Goal: Task Accomplishment & Management: Complete application form

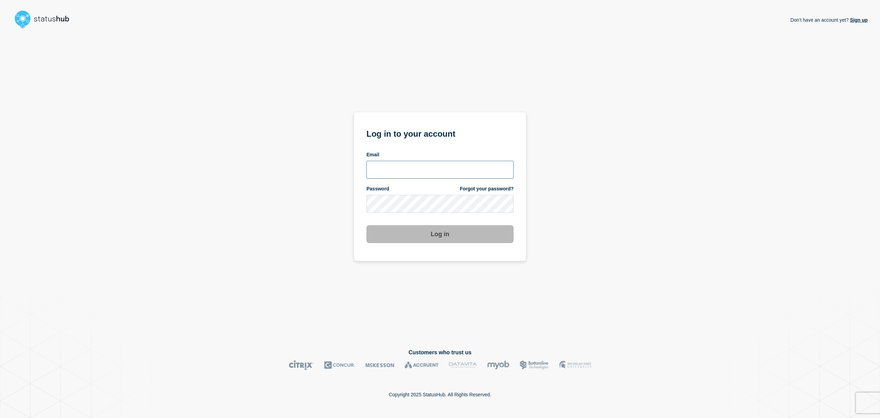
type input "[EMAIL_ADDRESS][DOMAIN_NAME]"
click at [417, 232] on button "Log in" at bounding box center [440, 234] width 147 height 18
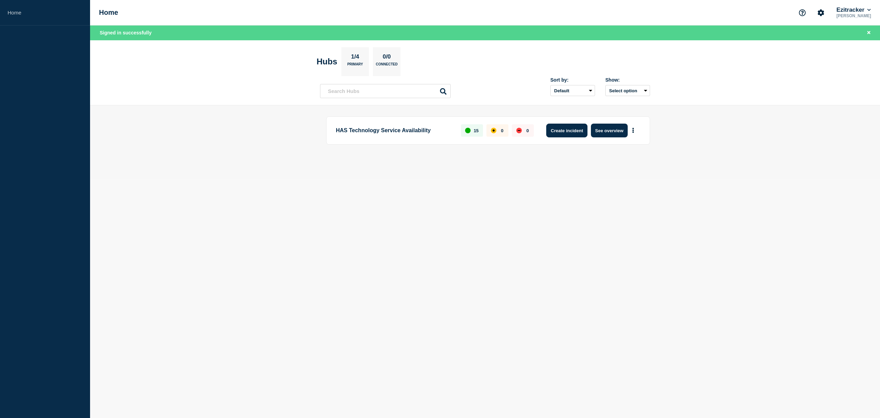
click at [556, 135] on button "Create incident" at bounding box center [566, 130] width 41 height 14
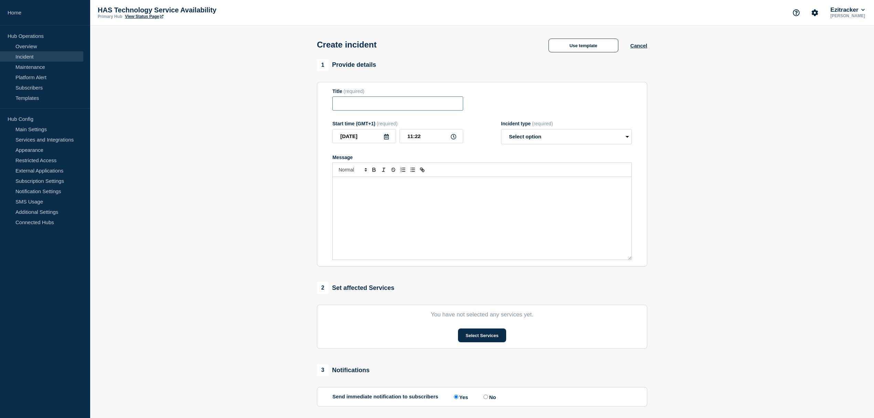
click at [375, 105] on input "Title" at bounding box center [397, 103] width 131 height 14
click at [354, 106] on input "Title" at bounding box center [397, 103] width 131 height 14
click at [351, 110] on input "Title" at bounding box center [397, 103] width 131 height 14
click at [414, 140] on input "11:22" at bounding box center [431, 136] width 64 height 14
type input "10:00"
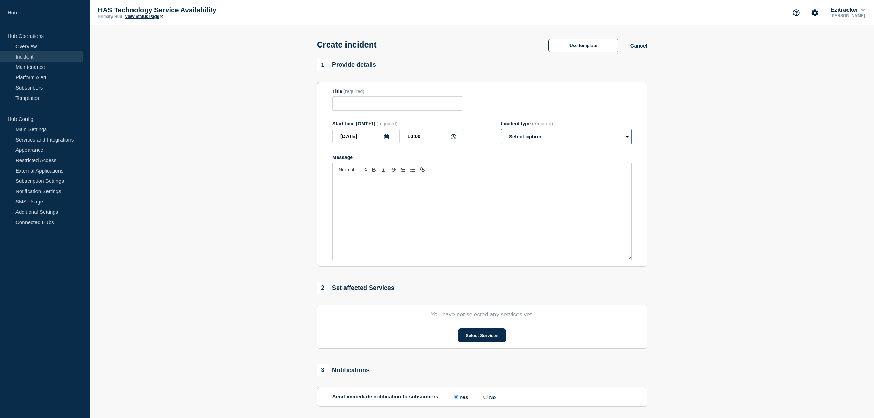
click at [564, 136] on select "Select option Investigating Identified Monitoring" at bounding box center [566, 136] width 131 height 15
click at [494, 78] on div "1 Provide details Title (required) Start time (GMT+1) (required) 2025-08-27 10:…" at bounding box center [482, 162] width 330 height 207
click at [636, 48] on button "Cancel" at bounding box center [638, 46] width 17 height 6
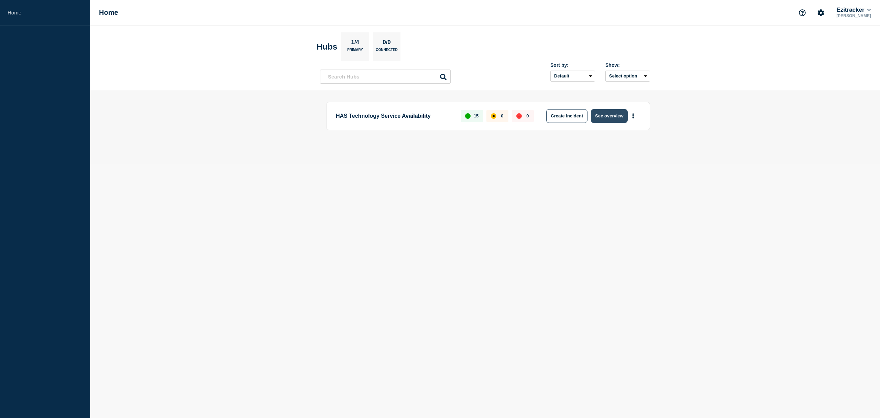
click at [608, 117] on button "See overview" at bounding box center [609, 116] width 36 height 14
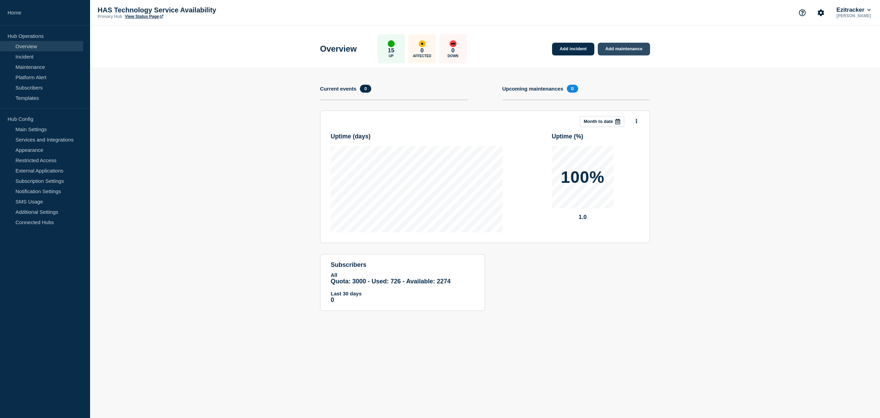
click at [624, 47] on link "Add maintenance" at bounding box center [624, 49] width 52 height 13
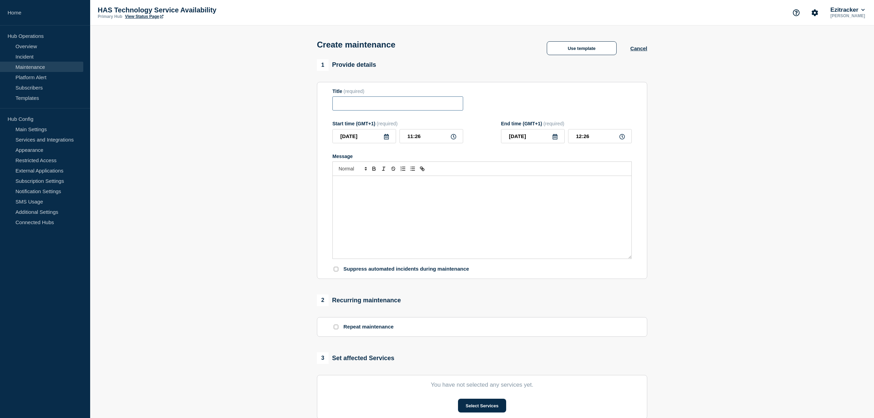
click at [374, 105] on input "Title" at bounding box center [397, 103] width 131 height 14
click at [387, 139] on icon at bounding box center [386, 137] width 5 height 6
drag, startPoint x: 374, startPoint y: 223, endPoint x: 383, endPoint y: 212, distance: 13.9
click at [374, 223] on div "27" at bounding box center [376, 224] width 10 height 10
click at [454, 136] on icon at bounding box center [454, 137] width 6 height 6
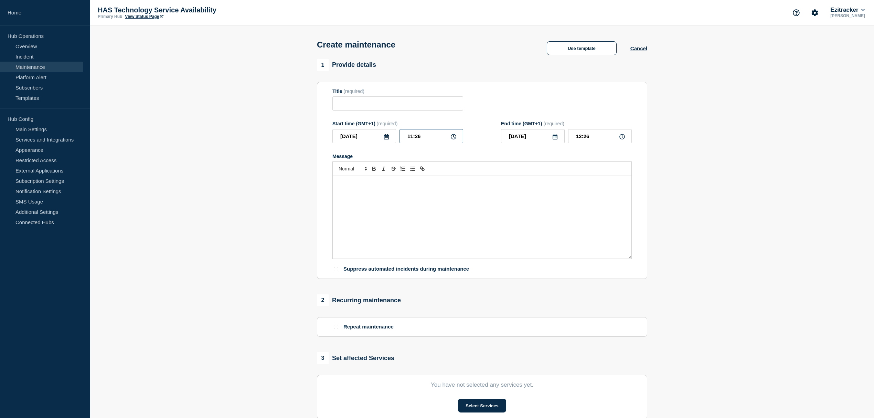
drag, startPoint x: 422, startPoint y: 137, endPoint x: 398, endPoint y: 131, distance: 24.4
click at [398, 131] on div "Start time (GMT+1) (required) 2025-08-27 11:26" at bounding box center [397, 132] width 131 height 22
type input "10:00"
type input "11:00"
click at [454, 138] on icon at bounding box center [454, 137] width 6 height 6
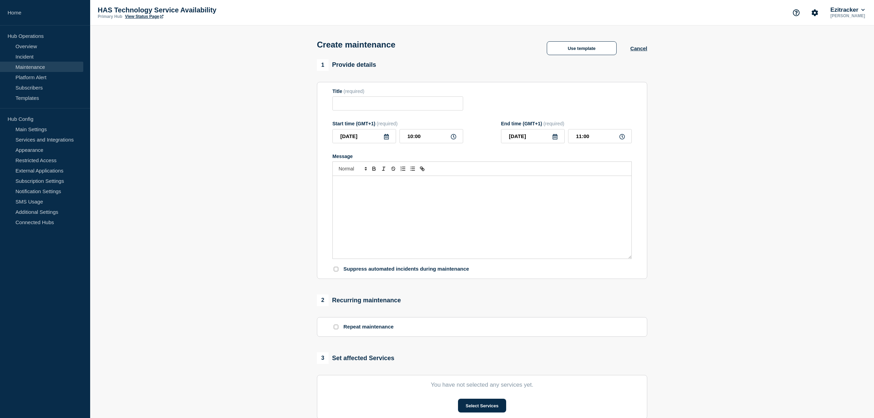
click at [454, 136] on icon at bounding box center [454, 137] width 6 height 6
click at [411, 138] on input "10:00" at bounding box center [431, 136] width 64 height 14
type input "22:00"
type input "23:00"
click at [382, 105] on input "Title" at bounding box center [397, 103] width 131 height 14
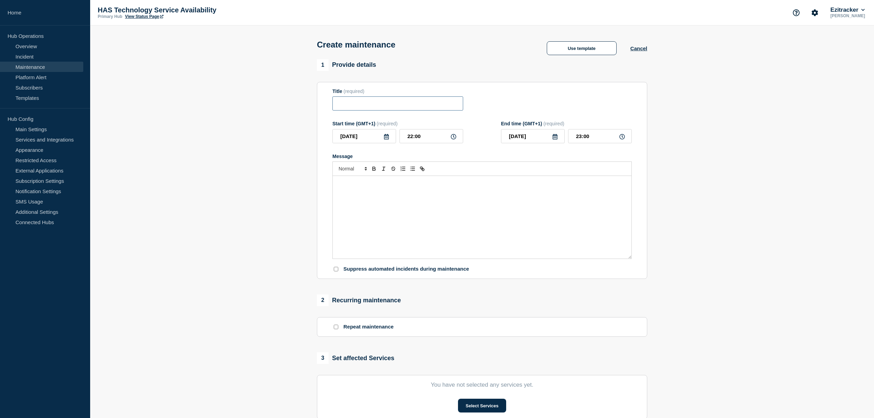
paste input "Planned Maintenance - Citrix Environment"
drag, startPoint x: 362, startPoint y: 105, endPoint x: 327, endPoint y: 106, distance: 35.1
click at [327, 106] on section "Title (required) Planned Maintenance - Citrix Environment Start time (GMT+1) (r…" at bounding box center [482, 180] width 330 height 197
paste input "Emergency"
type input "Emergency Maintenance - Citrix Environment"
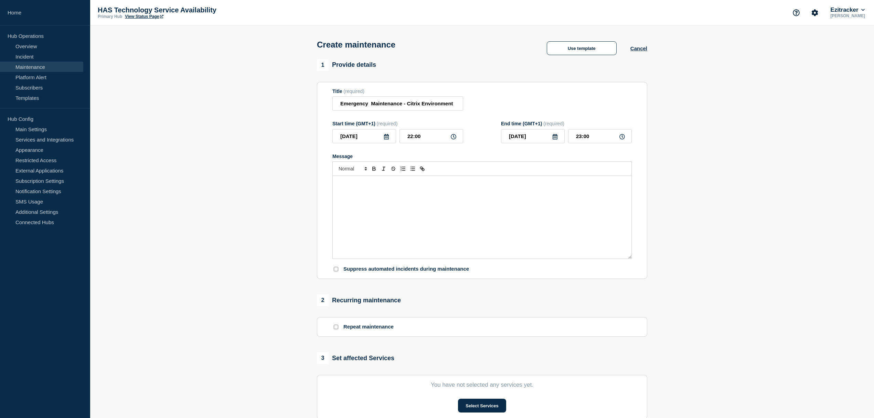
click at [370, 182] on p "Message" at bounding box center [482, 183] width 288 height 6
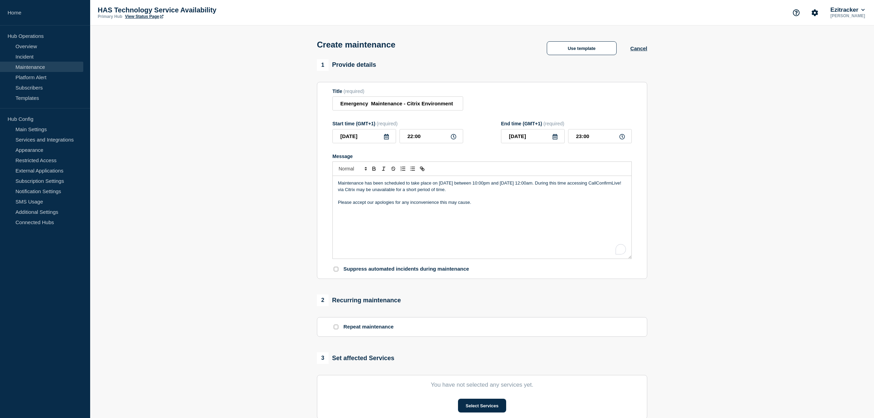
click at [444, 183] on p "Maintenance has been scheduled to take place on 20th July between 10:00pm and 2…" at bounding box center [482, 186] width 288 height 13
drag, startPoint x: 402, startPoint y: 106, endPoint x: 329, endPoint y: 101, distance: 73.1
click at [329, 101] on section "Title (required) Emergency Maintenance - Citrix Environment Start time (GMT+1) …" at bounding box center [482, 180] width 330 height 197
drag, startPoint x: 364, startPoint y: 184, endPoint x: 324, endPoint y: 182, distance: 40.3
click at [324, 182] on section "Title (required) Emergency Maintenance - Citrix Environment Start time (GMT+1) …" at bounding box center [482, 180] width 330 height 197
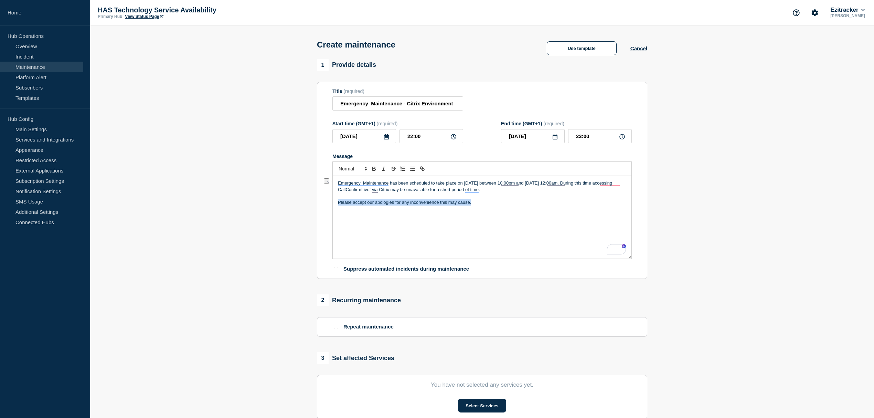
drag, startPoint x: 485, startPoint y: 208, endPoint x: 326, endPoint y: 205, distance: 158.6
click at [326, 205] on section "Title (required) Emergency Maintenance - Citrix Environment Start time (GMT+1) …" at bounding box center [482, 180] width 330 height 197
click at [534, 211] on p "Unfortunately, this maintenance was unforeseen, however, is integral to the run…" at bounding box center [482, 205] width 288 height 13
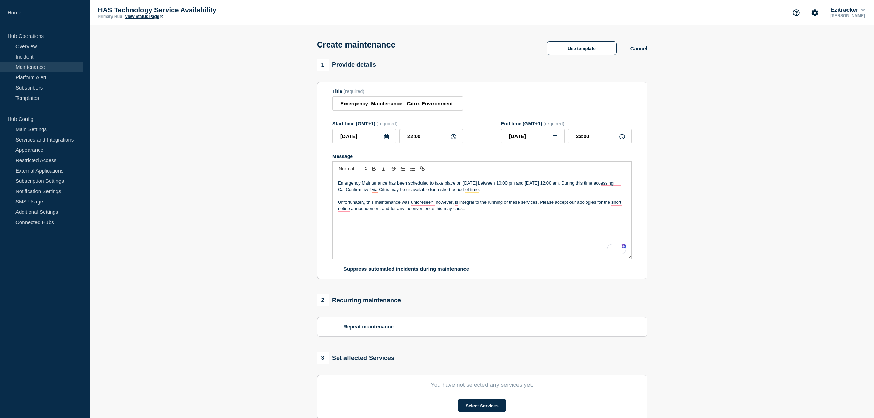
click at [467, 186] on p "Emergency Maintenance has been scheduled to take place on 20th July between 10:…" at bounding box center [482, 186] width 288 height 13
drag, startPoint x: 483, startPoint y: 185, endPoint x: 497, endPoint y: 226, distance: 43.3
click at [482, 185] on p "Emergency Maintenance has been scheduled to take place on 27th July between 10:…" at bounding box center [482, 186] width 288 height 13
click at [557, 185] on p "Emergency Maintenance has been scheduled to take place on 27th August between 1…" at bounding box center [482, 186] width 288 height 13
drag, startPoint x: 486, startPoint y: 185, endPoint x: 462, endPoint y: 185, distance: 24.1
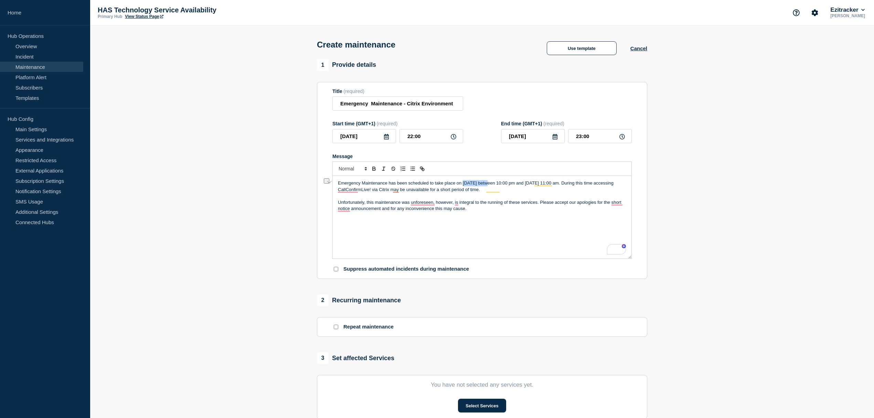
click at [462, 185] on p "Emergency Maintenance has been scheduled to take place on 27th August between 1…" at bounding box center [482, 186] width 288 height 13
copy p "27th August"
drag, startPoint x: 552, startPoint y: 186, endPoint x: 534, endPoint y: 184, distance: 18.3
click at [534, 184] on p "Emergency Maintenance has been scheduled to take place on 27th August between 1…" at bounding box center [482, 186] width 288 height 13
drag, startPoint x: 540, startPoint y: 204, endPoint x: 339, endPoint y: 203, distance: 200.9
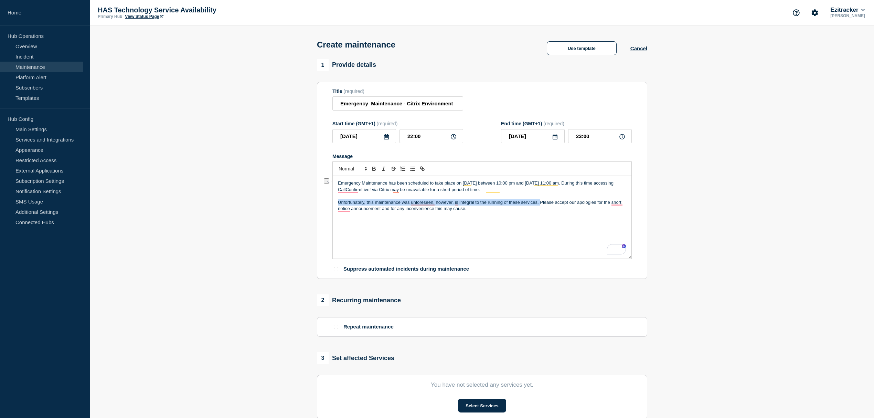
click at [339, 203] on p "Unfortunately, this maintenance was unforeseen, however, is integral to the run…" at bounding box center [482, 205] width 288 height 13
click at [414, 199] on p "To enrich screen reader interactions, please activate Accessibility in Grammarl…" at bounding box center [482, 196] width 288 height 6
drag, startPoint x: 401, startPoint y: 204, endPoint x: 454, endPoint y: 204, distance: 53.7
click at [454, 204] on p "Unfortunately, this maintenance was unforeseen, however, is integral to the run…" at bounding box center [482, 205] width 288 height 13
drag, startPoint x: 425, startPoint y: 213, endPoint x: 384, endPoint y: 208, distance: 41.6
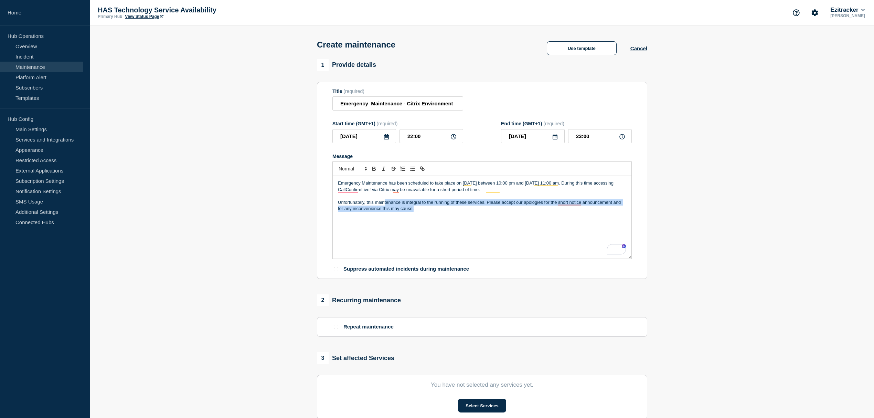
click at [384, 208] on p "Unfortunately, this maintenance is integral to the running of these services. P…" at bounding box center [482, 205] width 288 height 13
click at [461, 232] on div "Emergency Maintenance has been scheduled to take place on 27th August between 1…" at bounding box center [482, 217] width 299 height 83
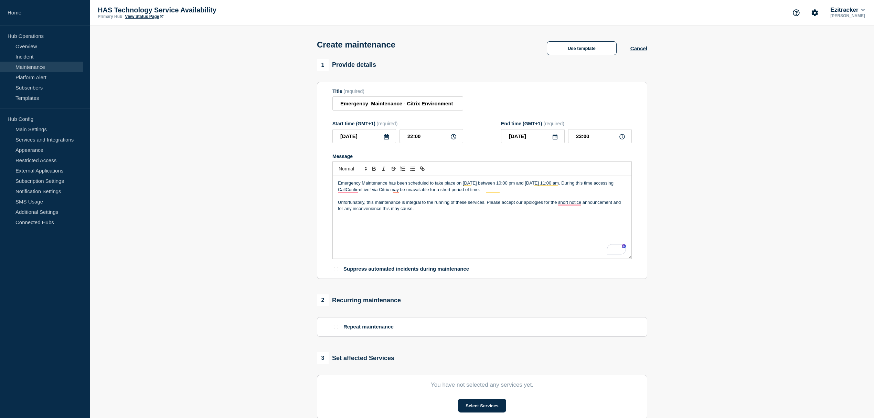
drag, startPoint x: 533, startPoint y: 237, endPoint x: 523, endPoint y: 237, distance: 9.3
click at [533, 237] on div "Emergency Maintenance has been scheduled to take place on 27th August between 1…" at bounding box center [482, 217] width 299 height 83
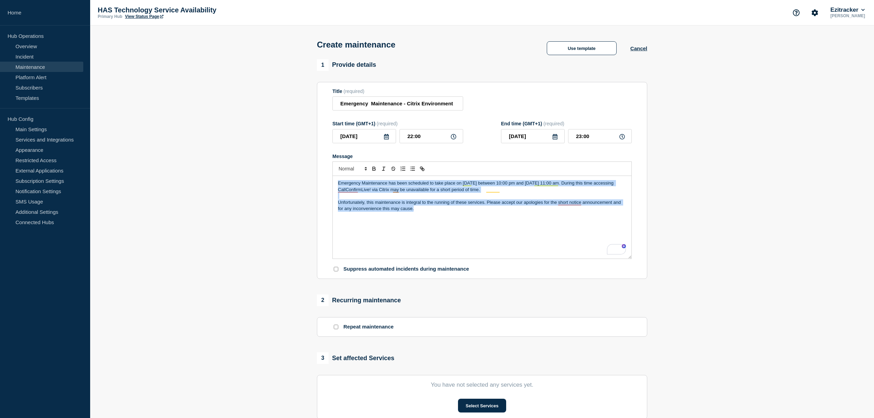
drag, startPoint x: 430, startPoint y: 220, endPoint x: 317, endPoint y: 171, distance: 122.6
click at [317, 171] on section "Title (required) Emergency Maintenance - Citrix Environment Start time (GMT+1) …" at bounding box center [482, 180] width 330 height 197
copy div "Emergency Maintenance has been scheduled to take place on 27th August between 1…"
click at [499, 219] on div "Emergency Maintenance has been scheduled to take place on 27th August between 1…" at bounding box center [482, 217] width 299 height 83
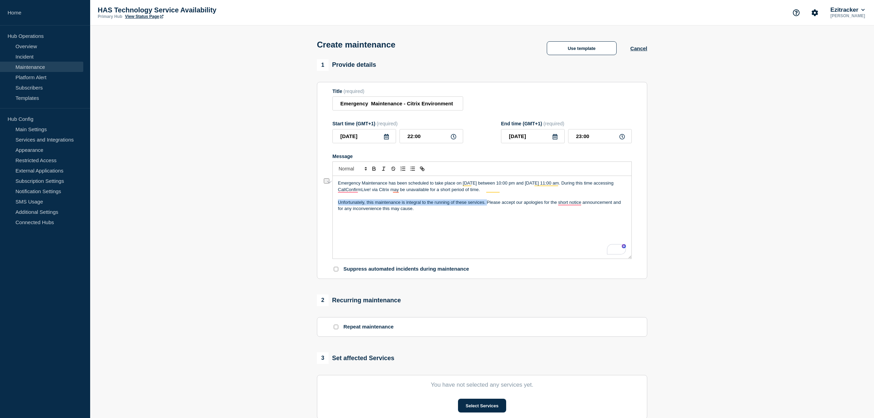
drag, startPoint x: 487, startPoint y: 203, endPoint x: 337, endPoint y: 206, distance: 150.0
click at [337, 206] on div "Emergency Maintenance has been scheduled to take place on 27th August between 1…" at bounding box center [482, 217] width 299 height 83
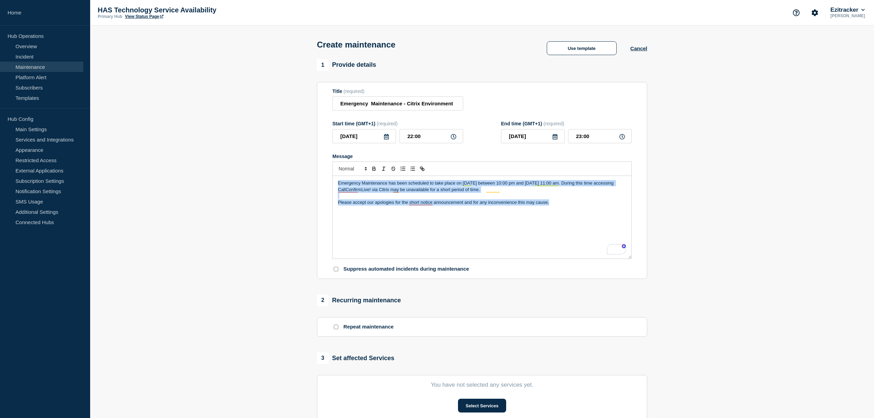
drag, startPoint x: 558, startPoint y: 205, endPoint x: 314, endPoint y: 171, distance: 246.2
click at [314, 171] on div "1 Provide details Title (required) Emergency Maintenance - Citrix Environment S…" at bounding box center [482, 297] width 338 height 477
copy div "Emergency Maintenance has been scheduled to take place on 27th August between 1…"
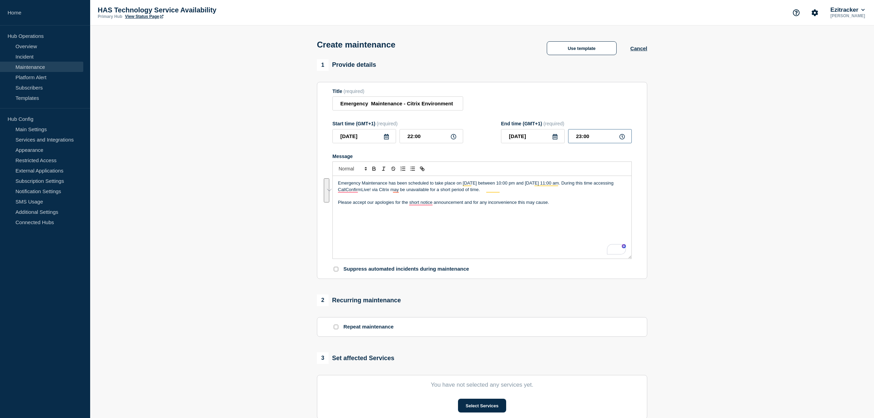
click at [581, 137] on input "23:00" at bounding box center [600, 136] width 64 height 14
drag, startPoint x: 536, startPoint y: 208, endPoint x: 549, endPoint y: 208, distance: 13.4
click at [536, 208] on div "Emergency Maintenance has been scheduled to take place on 27th August between 1…" at bounding box center [482, 217] width 299 height 83
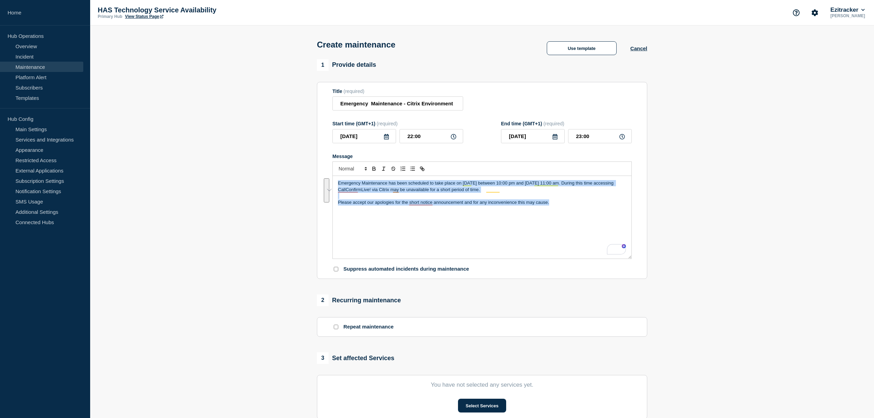
drag, startPoint x: 561, startPoint y: 208, endPoint x: 314, endPoint y: 166, distance: 251.2
click at [314, 166] on div "1 Provide details Title (required) Emergency Maintenance - Citrix Environment S…" at bounding box center [482, 297] width 338 height 477
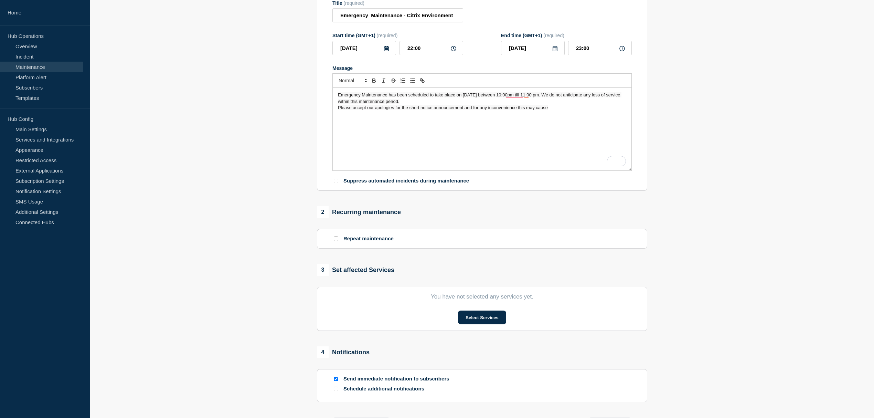
scroll to position [91, 0]
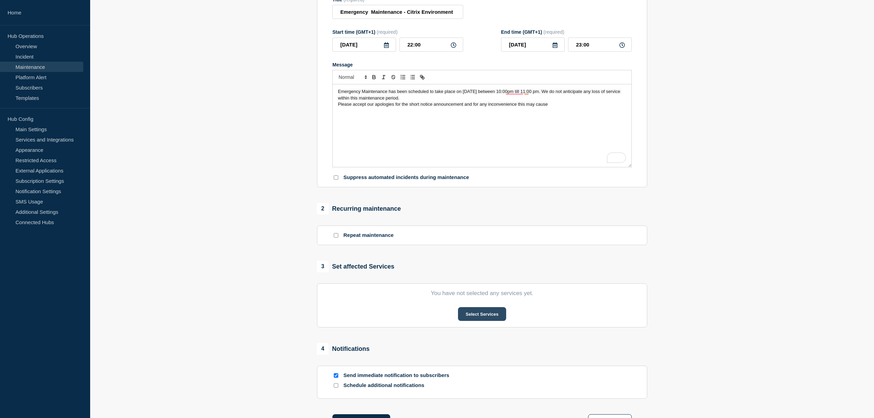
click at [479, 313] on button "Select Services" at bounding box center [482, 314] width 48 height 14
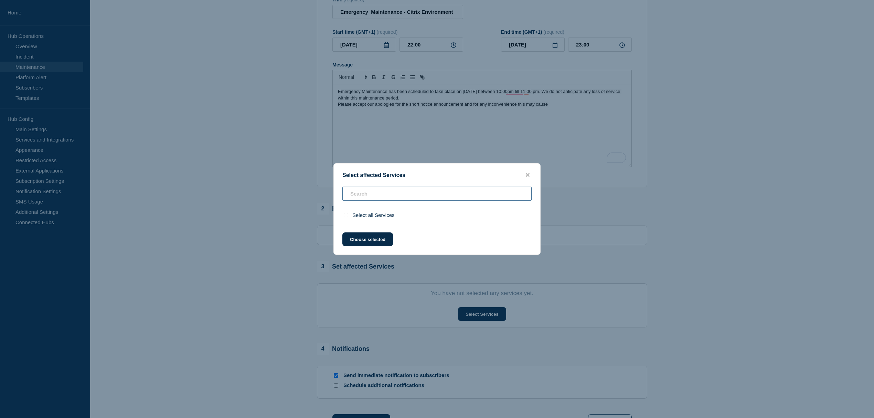
click at [375, 195] on input "text" at bounding box center [436, 193] width 189 height 14
type input "c"
checkbox input "true"
type input "cal"
checkbox input "false"
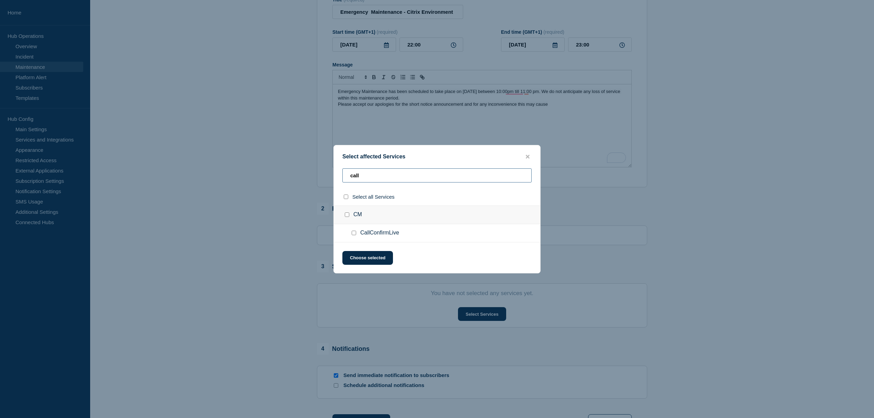
type input "call"
click at [358, 234] on div at bounding box center [355, 232] width 10 height 7
click at [354, 232] on input "CallConfirmLive checkbox" at bounding box center [353, 232] width 4 height 4
checkbox input "true"
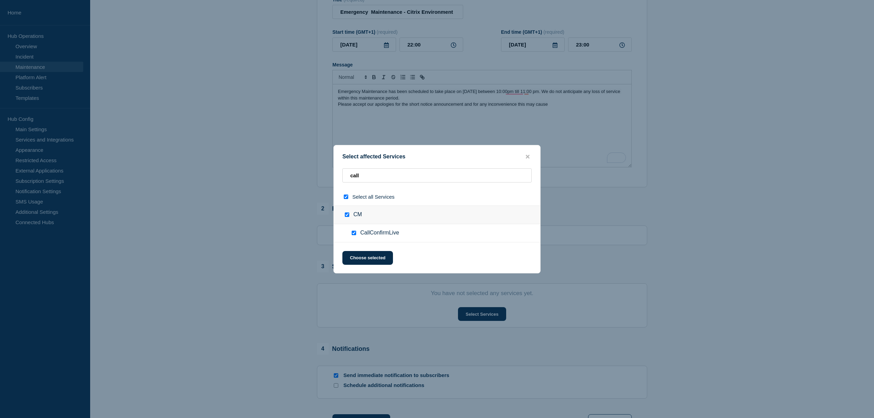
checkbox input "true"
click at [364, 260] on button "Choose selected" at bounding box center [367, 258] width 51 height 14
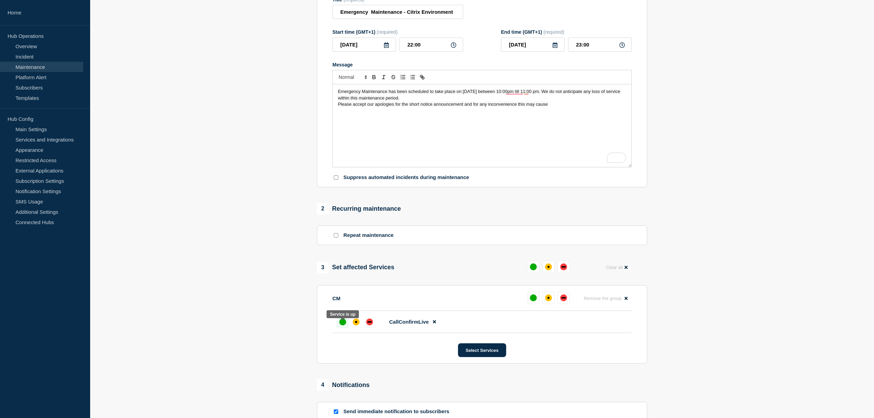
click at [344, 325] on div "up" at bounding box center [342, 321] width 7 height 7
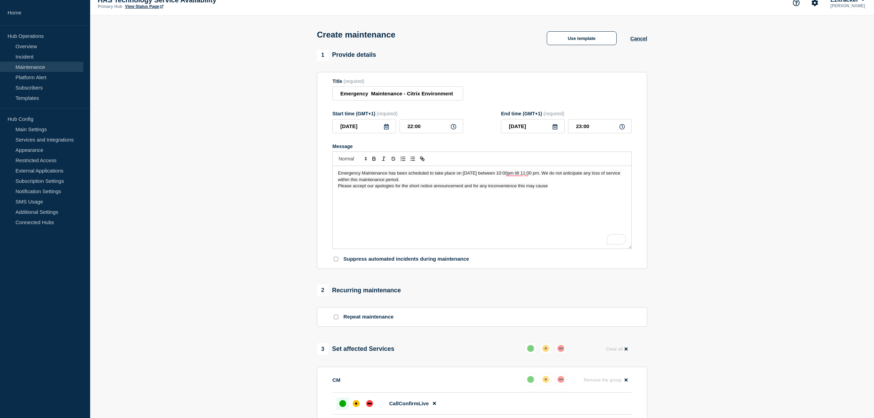
scroll to position [0, 0]
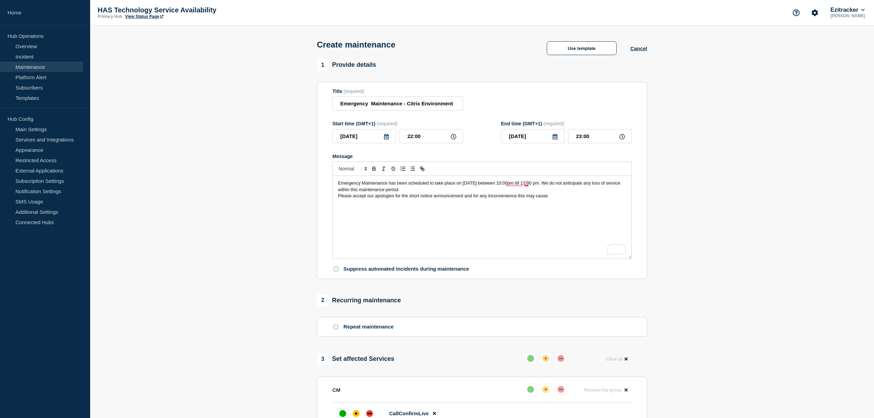
click at [528, 185] on span "Emergency Maintenance has been scheduled to take place on 27th August between 1…" at bounding box center [479, 185] width 283 height 11
click at [542, 230] on div "Emergency Maintenance has been scheduled to take place on 27th August between 1…" at bounding box center [482, 217] width 299 height 83
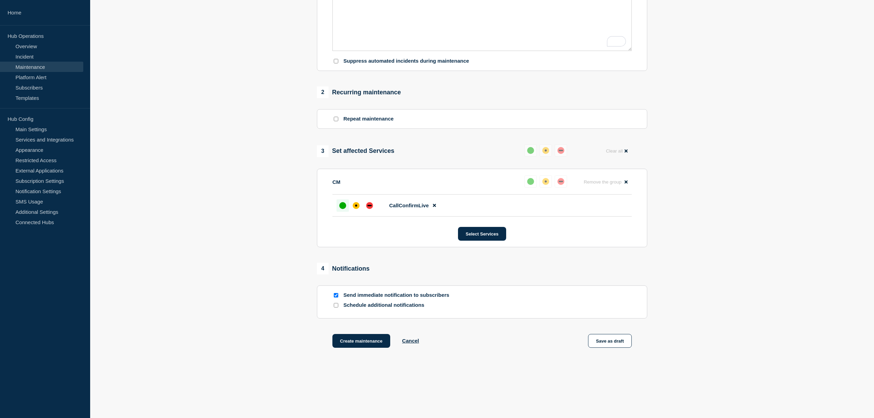
scroll to position [221, 0]
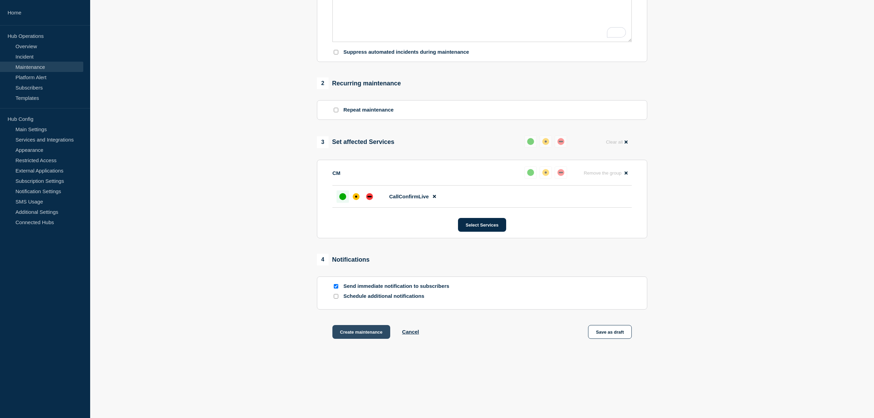
click at [362, 330] on button "Create maintenance" at bounding box center [361, 332] width 58 height 14
